Goal: Task Accomplishment & Management: Use online tool/utility

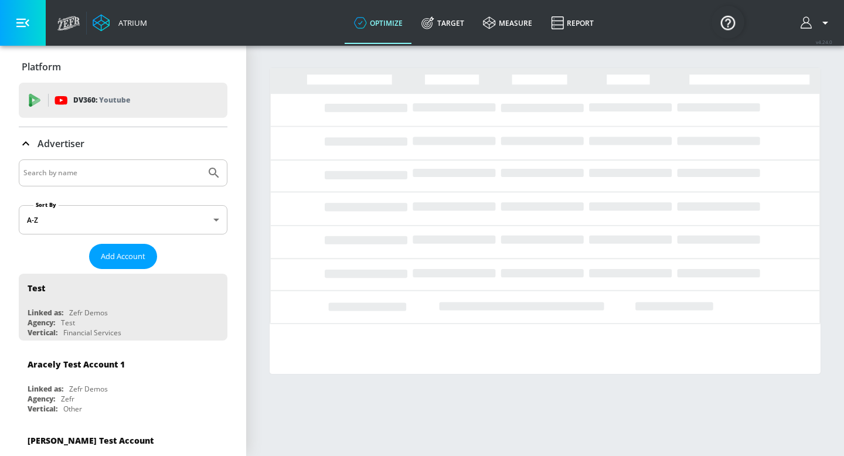
click at [71, 177] on input "Search by name" at bounding box center [111, 172] width 177 height 15
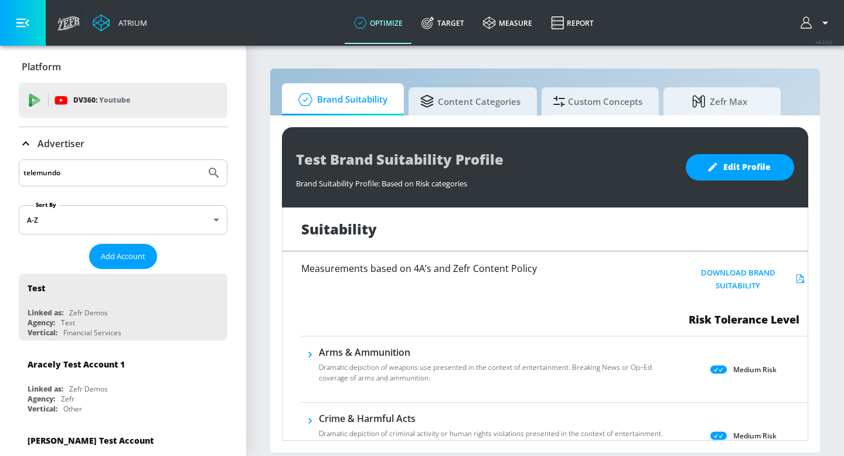
type input "telemundo"
click at [201, 160] on button "Submit Search" at bounding box center [214, 173] width 26 height 26
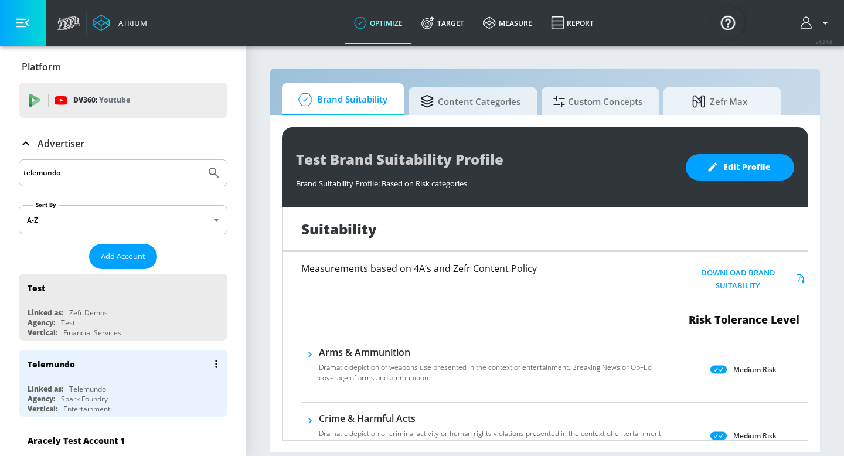
click at [60, 373] on div "Telemundo" at bounding box center [126, 364] width 197 height 28
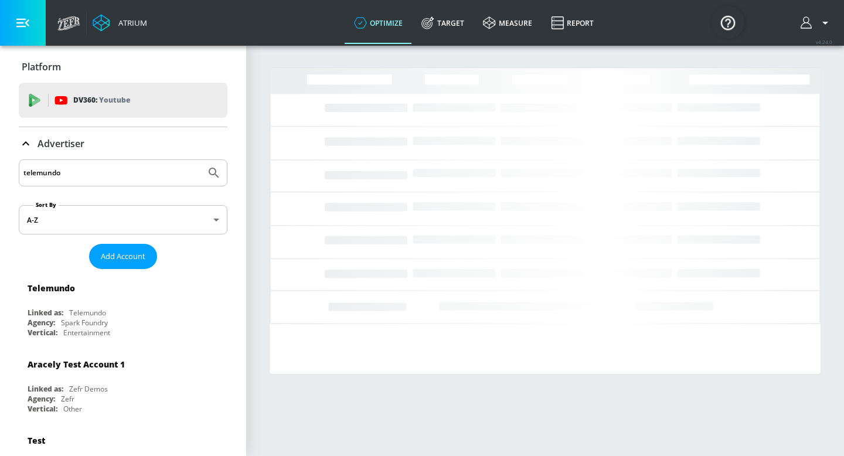
click at [24, 145] on icon at bounding box center [26, 143] width 14 height 14
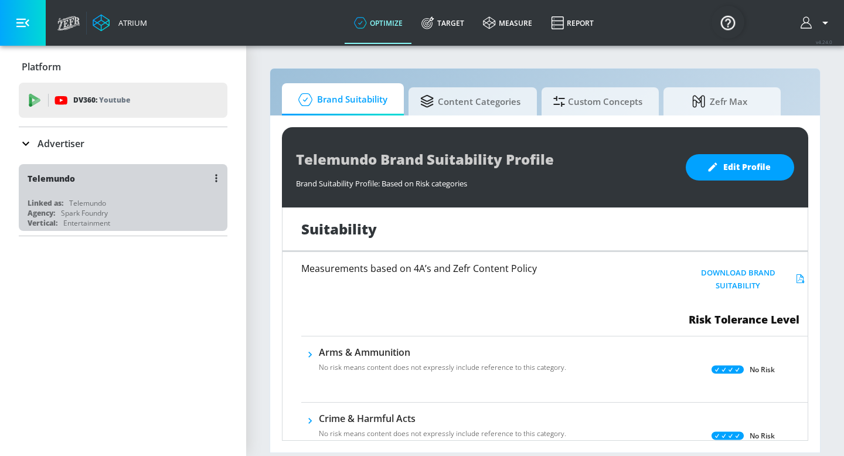
click at [127, 206] on div "Linked as: Telemundo" at bounding box center [126, 203] width 197 height 10
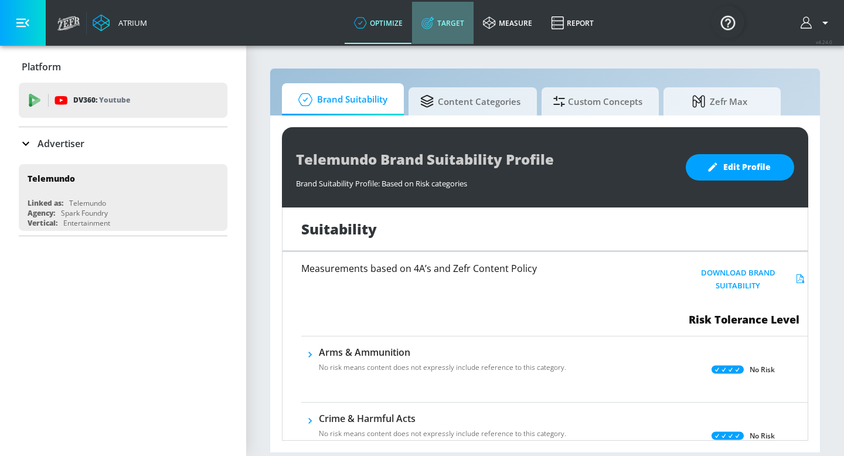
click at [452, 20] on link "Target" at bounding box center [443, 23] width 62 height 42
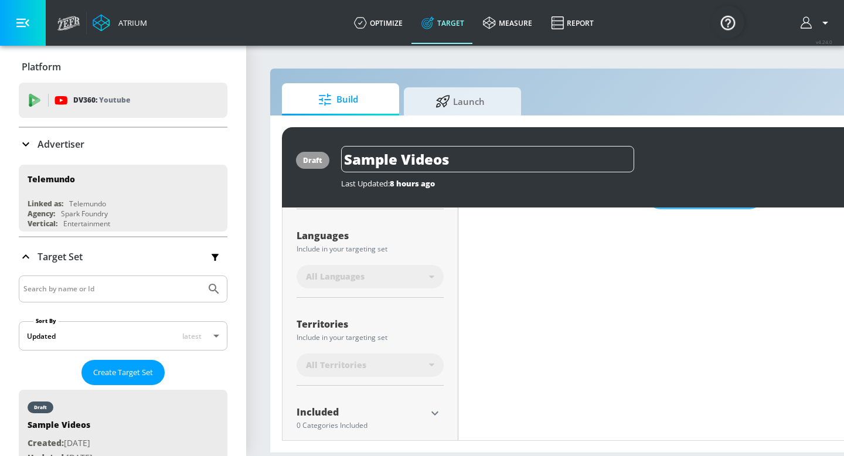
scroll to position [216, 0]
type input "0.93"
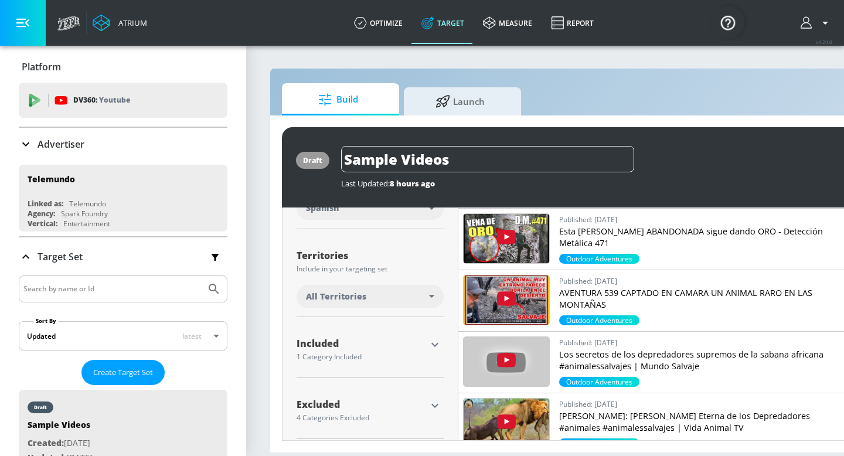
scroll to position [275, 0]
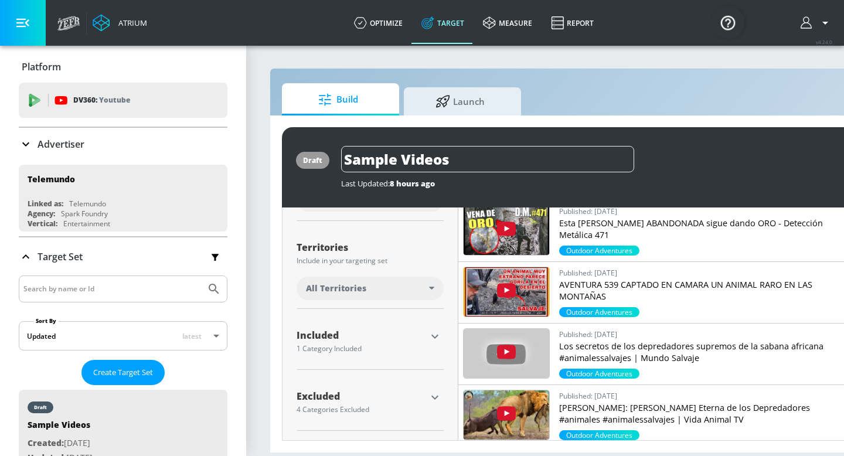
click at [438, 338] on icon "button" at bounding box center [435, 336] width 14 height 14
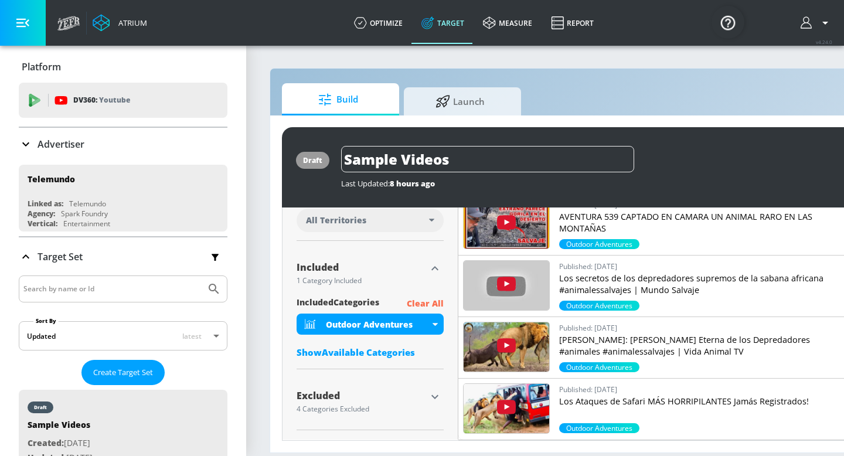
click at [429, 302] on p "Clear All" at bounding box center [425, 303] width 37 height 15
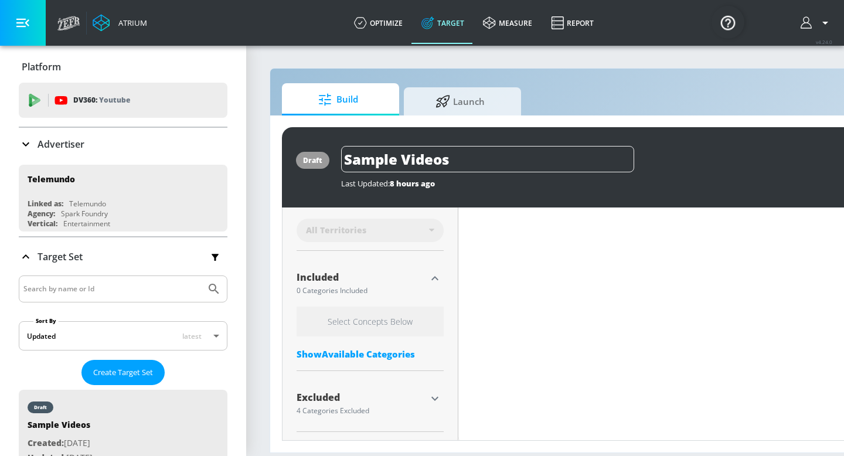
scroll to position [344, 0]
click at [389, 352] on div "Show Available Categories" at bounding box center [369, 353] width 147 height 12
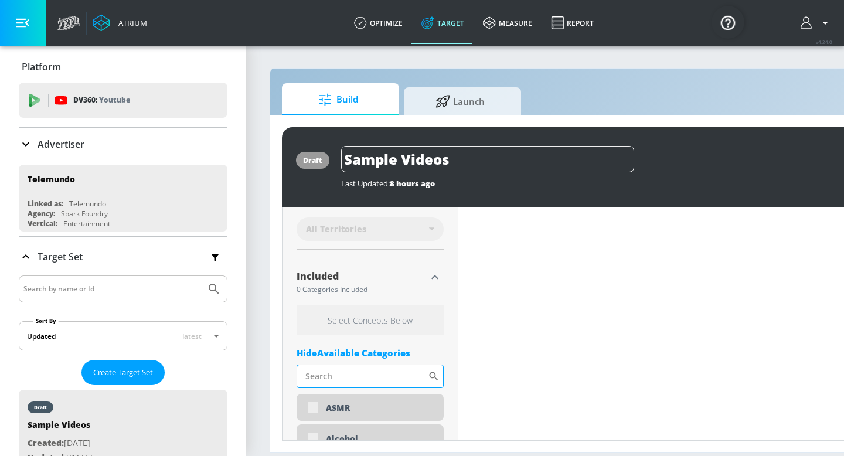
click at [368, 371] on input "Sort By" at bounding box center [361, 375] width 131 height 23
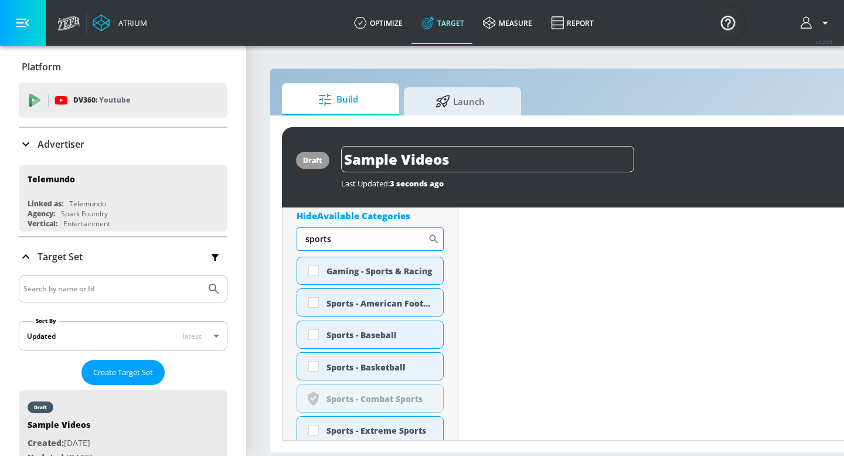
scroll to position [482, 0]
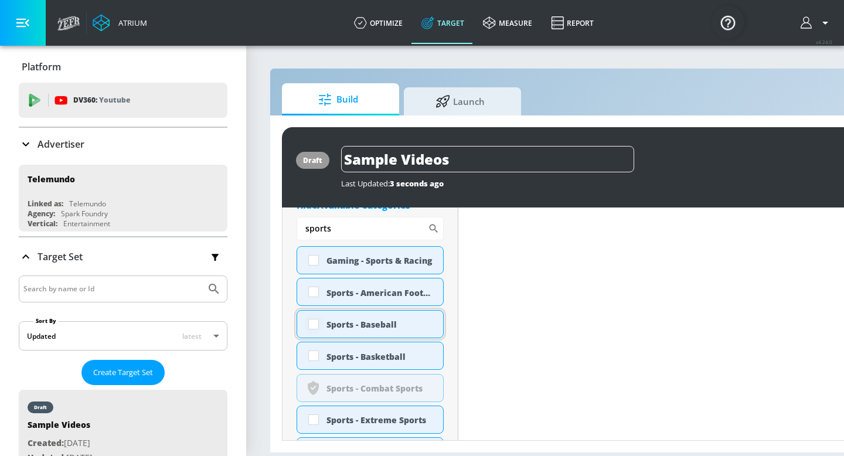
type input "sports"
click at [312, 321] on input "checkbox" at bounding box center [313, 323] width 21 height 21
checkbox input "true"
click at [315, 354] on input "checkbox" at bounding box center [313, 355] width 21 height 21
checkbox input "true"
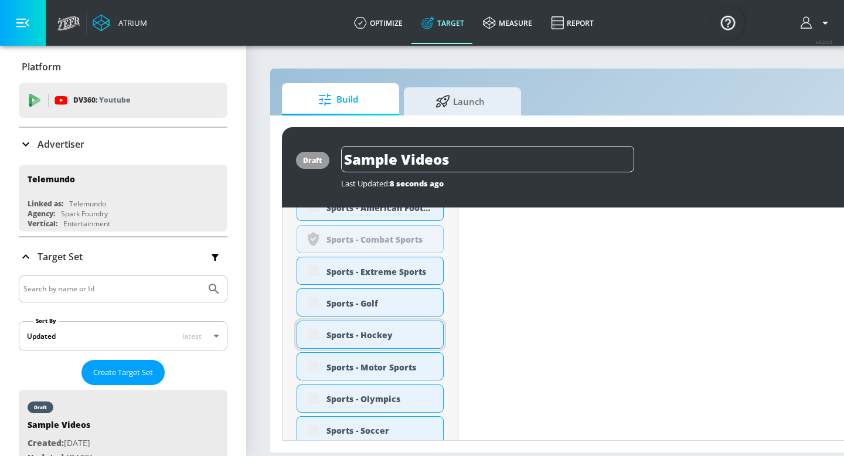
scroll to position [620, 0]
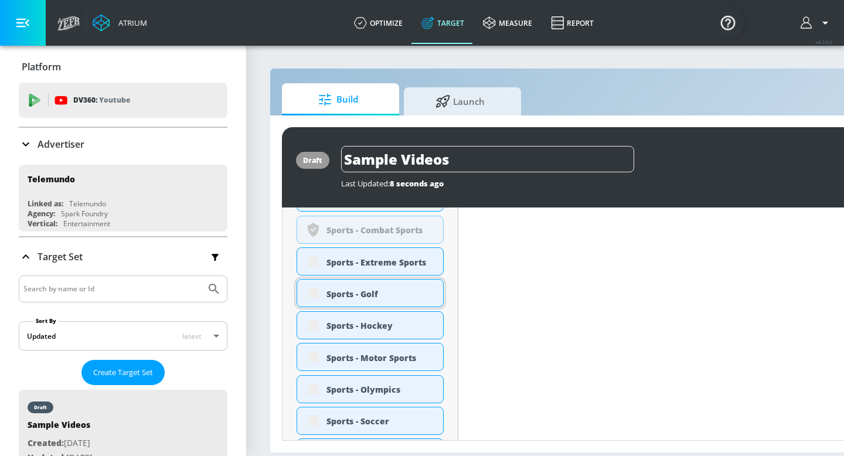
click at [312, 292] on div "Sports - Golf" at bounding box center [369, 293] width 147 height 28
click at [316, 293] on div "Sports - Golf" at bounding box center [369, 293] width 147 height 28
click at [313, 387] on input "checkbox" at bounding box center [313, 388] width 21 height 21
checkbox input "true"
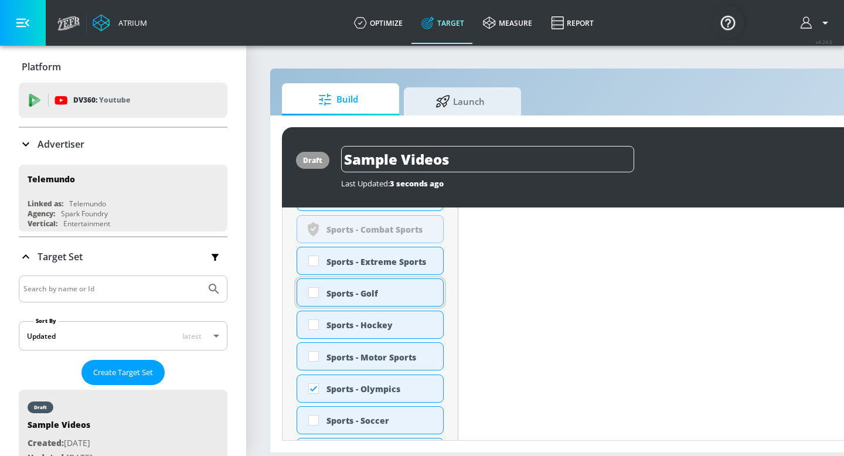
click at [312, 291] on input "checkbox" at bounding box center [313, 292] width 21 height 21
checkbox input "true"
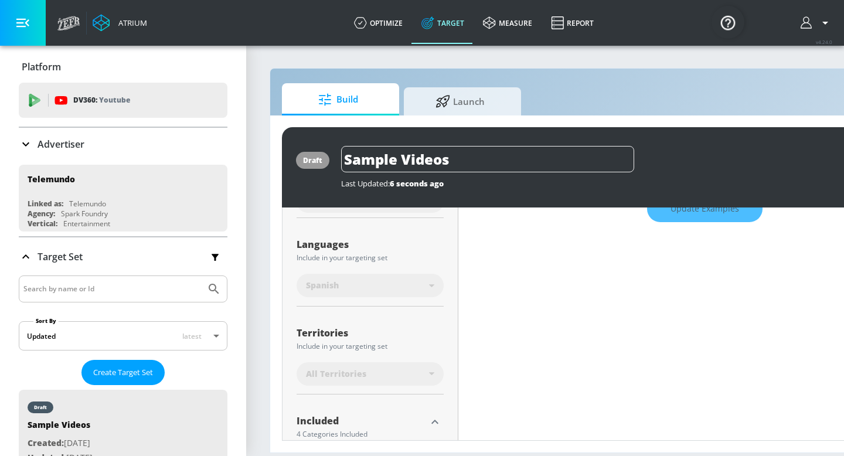
scroll to position [0, 0]
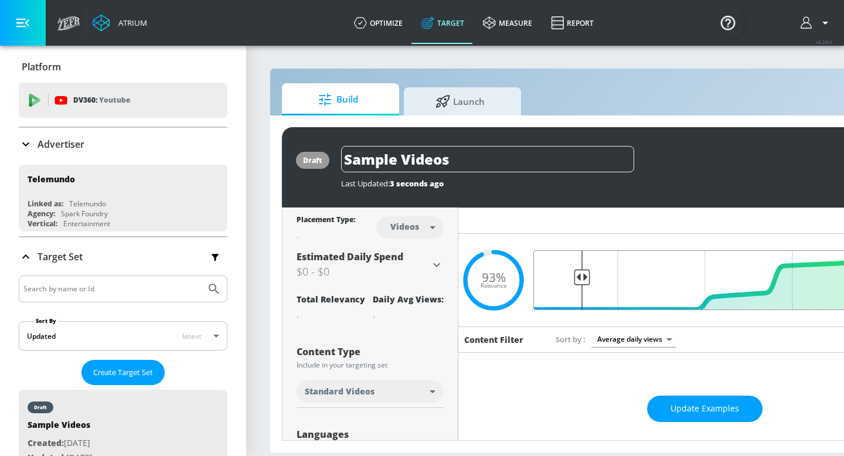
drag, startPoint x: 568, startPoint y: 279, endPoint x: 581, endPoint y: 278, distance: 13.5
click at [581, 278] on input "Final Threshold" at bounding box center [704, 280] width 328 height 60
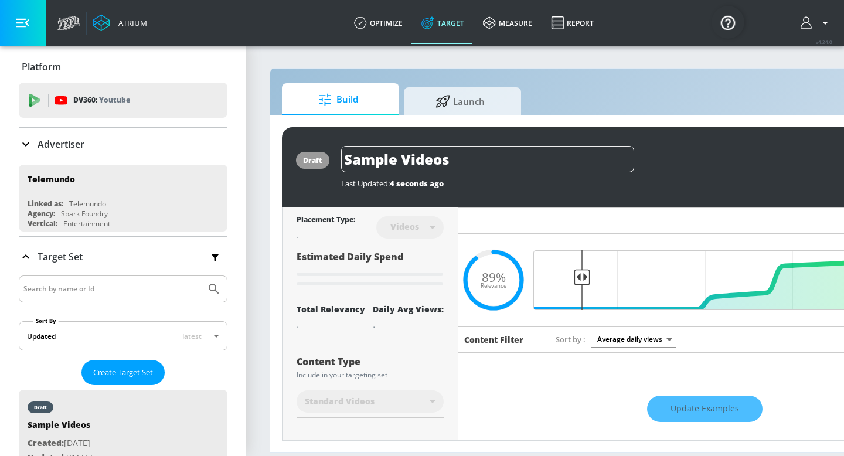
click at [698, 407] on div "Update Examples" at bounding box center [704, 408] width 492 height 41
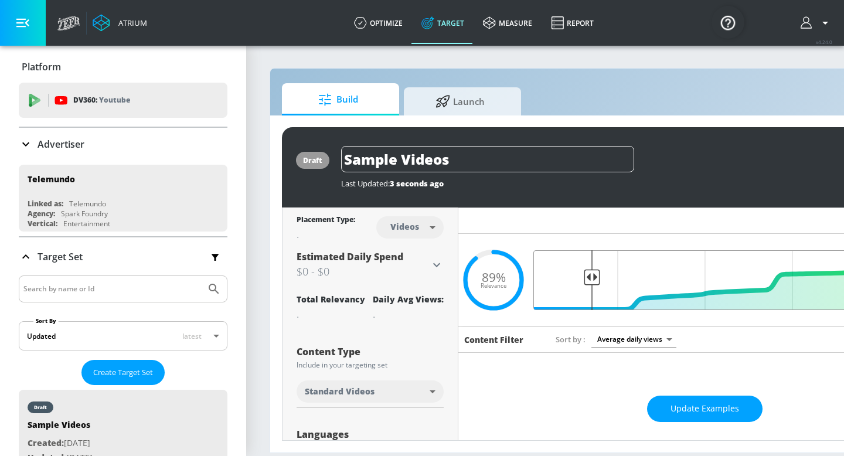
drag, startPoint x: 583, startPoint y: 277, endPoint x: 593, endPoint y: 277, distance: 9.4
click at [593, 277] on input "Final Threshold" at bounding box center [704, 280] width 328 height 60
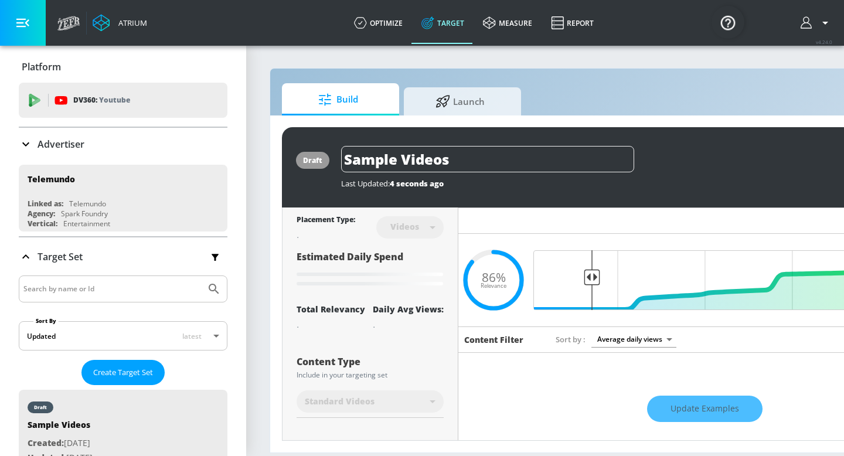
click at [678, 411] on div "Update Examples" at bounding box center [704, 408] width 492 height 41
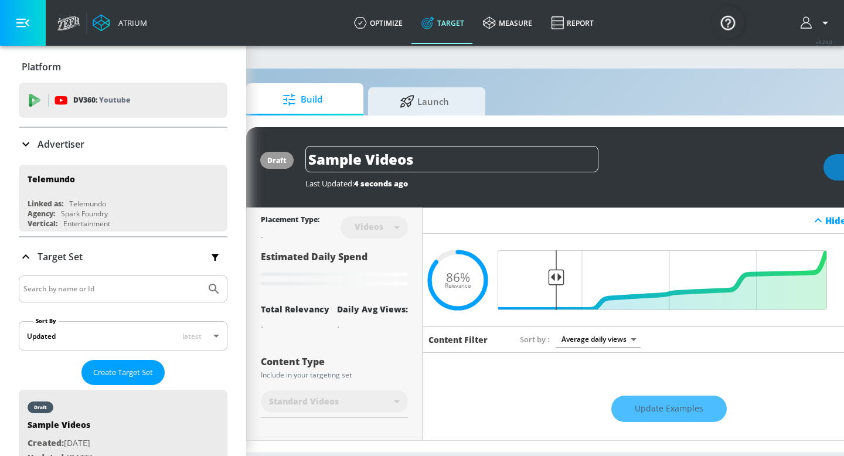
scroll to position [0, 51]
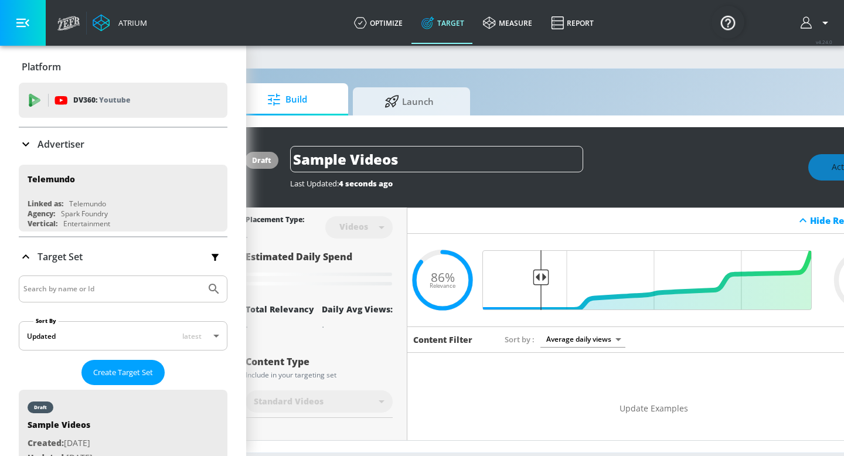
click at [619, 409] on button "Update Examples" at bounding box center [653, 408] width 115 height 26
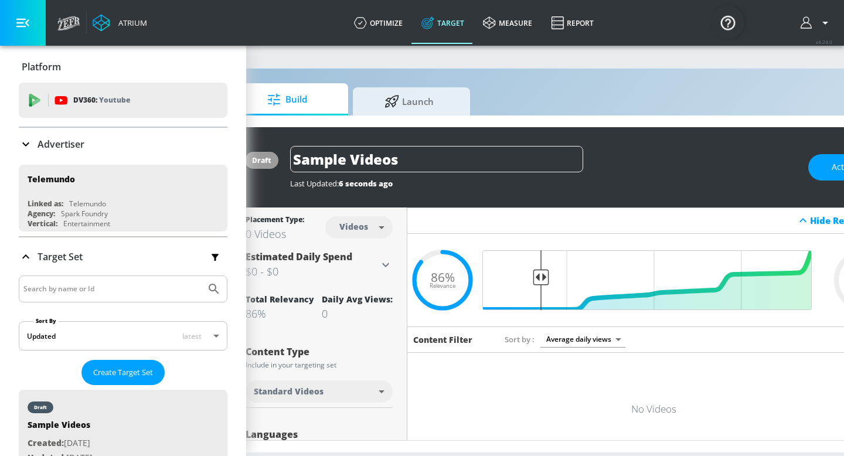
scroll to position [28, 0]
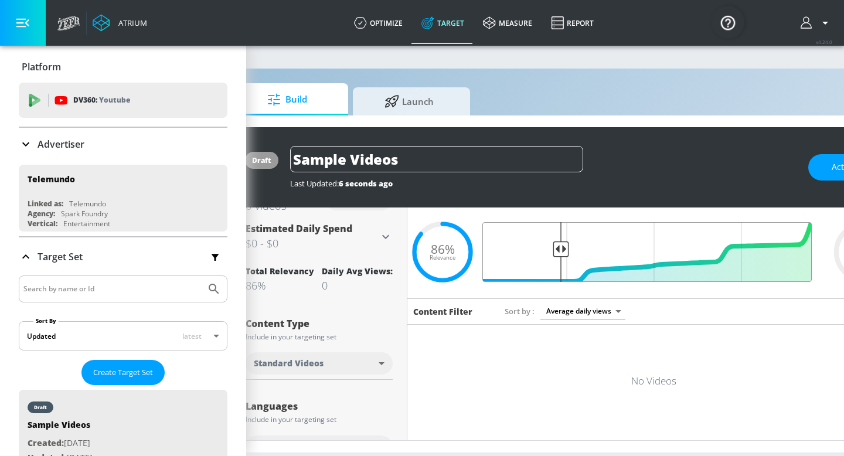
drag, startPoint x: 542, startPoint y: 249, endPoint x: 559, endPoint y: 248, distance: 17.0
click at [559, 249] on input "Final Threshold" at bounding box center [653, 252] width 328 height 60
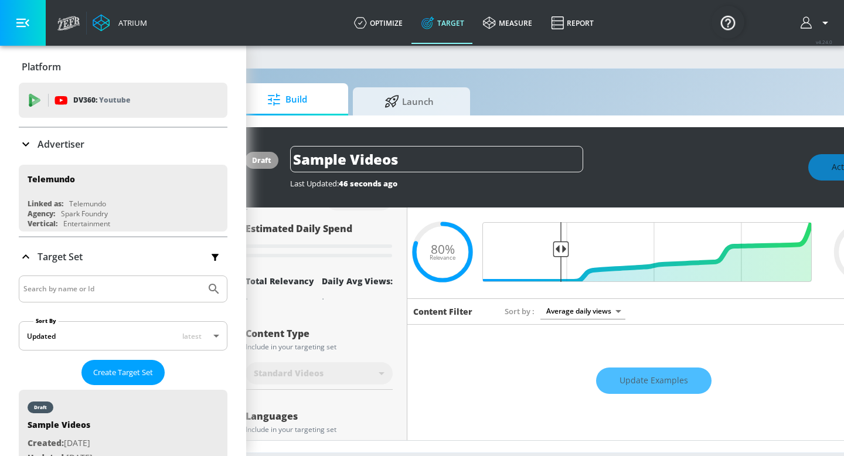
drag, startPoint x: 832, startPoint y: 166, endPoint x: 654, endPoint y: 200, distance: 180.7
click at [654, 200] on div "draft Sample Videos Last Updated: 46 seconds ago Activate" at bounding box center [565, 167] width 669 height 80
click at [534, 367] on div "Update Examples" at bounding box center [653, 380] width 492 height 41
click at [643, 391] on div "Update Examples" at bounding box center [653, 380] width 492 height 41
click at [630, 380] on div "Update Examples" at bounding box center [653, 380] width 492 height 41
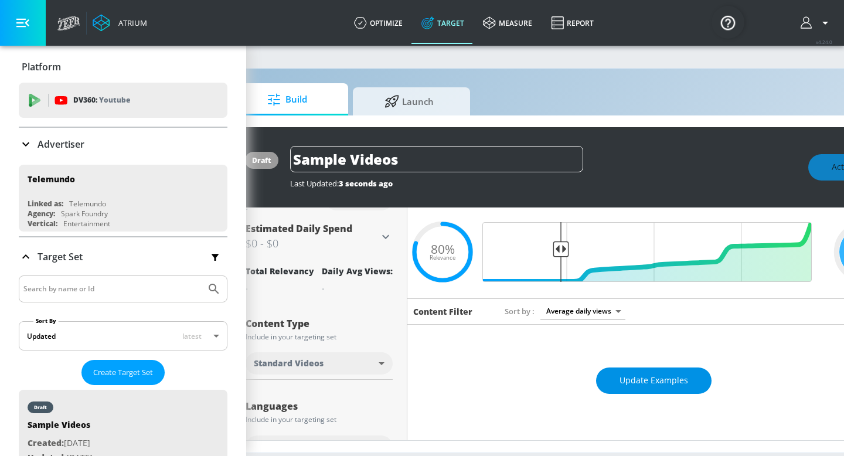
click at [628, 380] on span "Update Examples" at bounding box center [653, 380] width 69 height 15
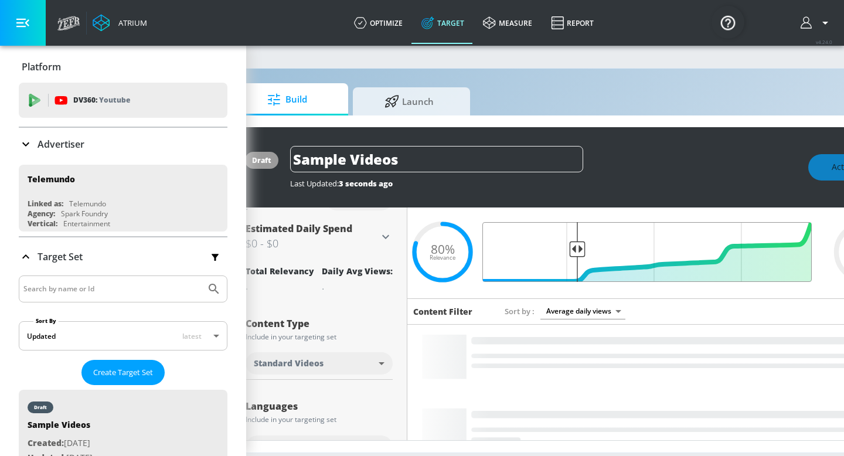
drag, startPoint x: 559, startPoint y: 250, endPoint x: 576, endPoint y: 251, distance: 17.0
click at [576, 251] on input "Final Threshold" at bounding box center [653, 252] width 328 height 60
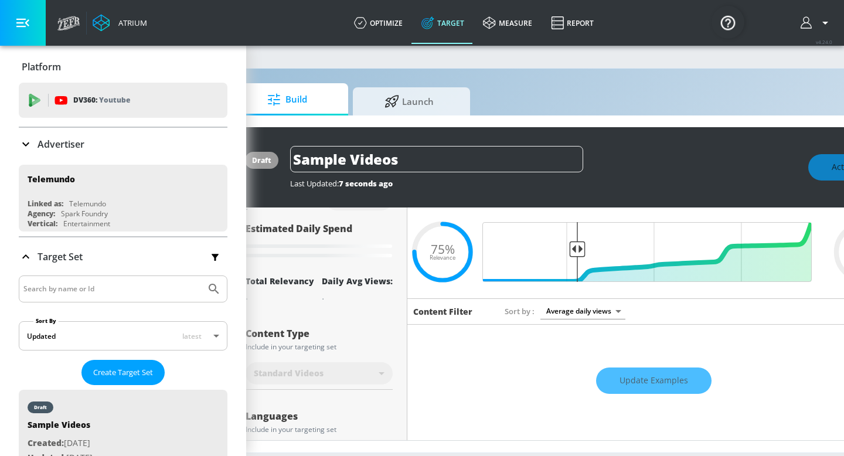
click at [617, 370] on div "Update Examples" at bounding box center [653, 380] width 492 height 41
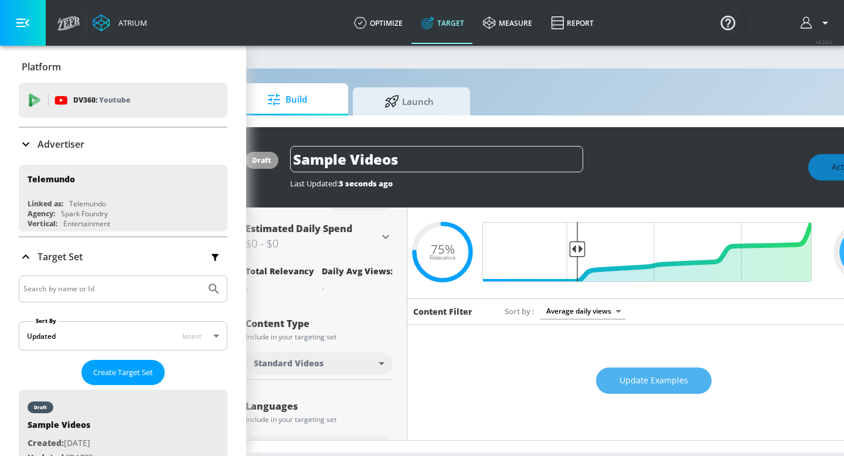
click at [617, 379] on button "Update Examples" at bounding box center [653, 380] width 115 height 26
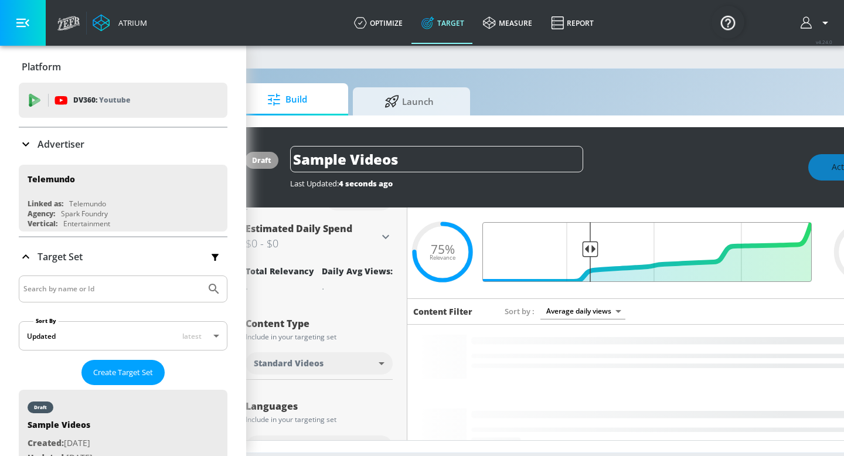
drag, startPoint x: 578, startPoint y: 245, endPoint x: 592, endPoint y: 245, distance: 14.1
type input "0.71"
click at [592, 245] on input "Final Threshold" at bounding box center [653, 252] width 328 height 60
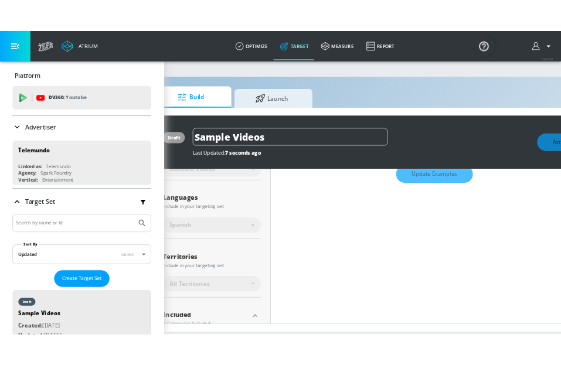
scroll to position [183, 0]
